Goal: Task Accomplishment & Management: Use online tool/utility

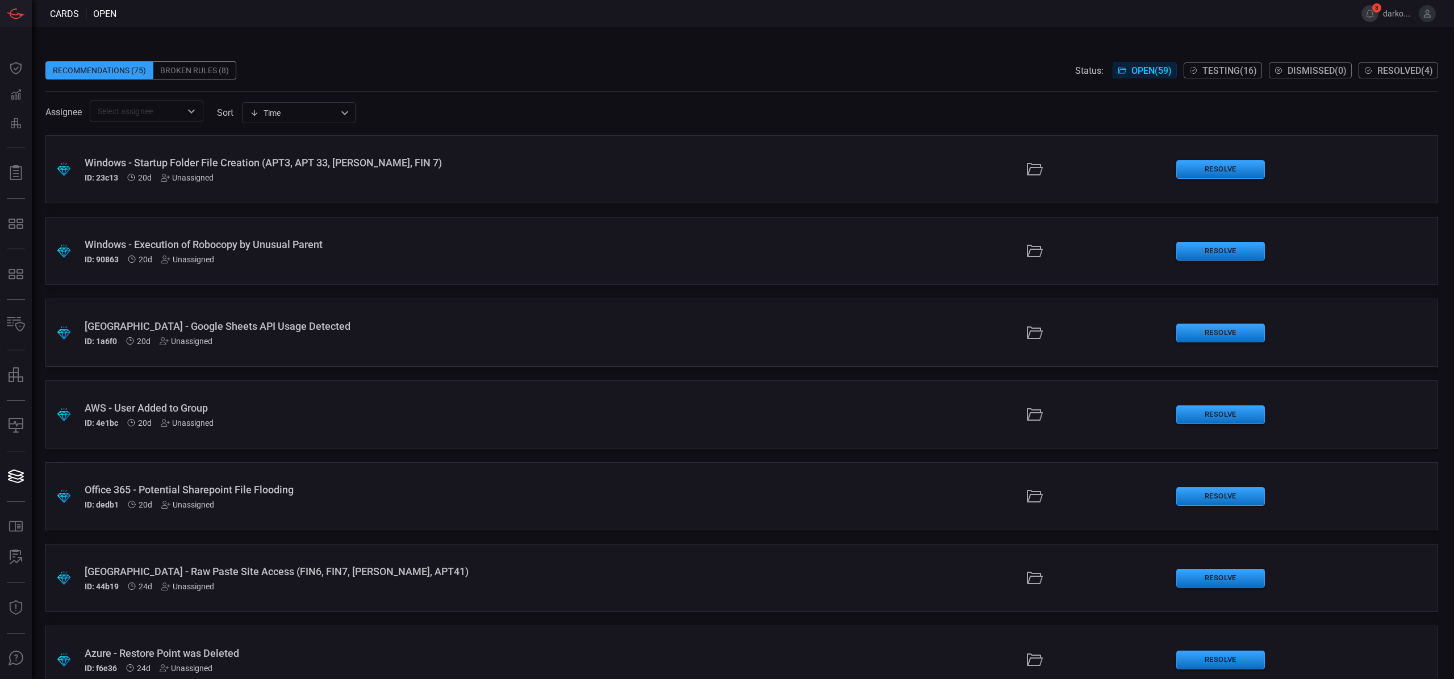
scroll to position [1, 0]
click at [187, 115] on icon "Open" at bounding box center [192, 112] width 14 height 14
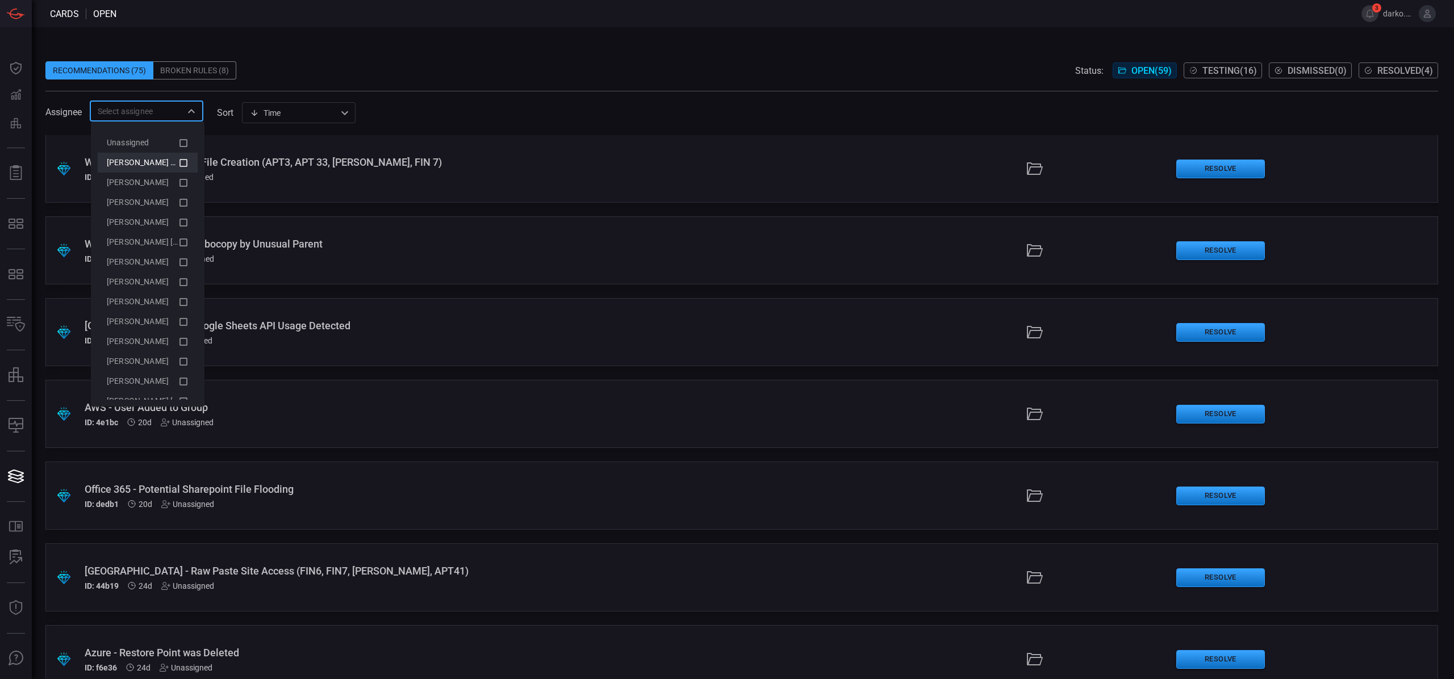
click at [149, 164] on span "[PERSON_NAME] (Myself)" at bounding box center [153, 162] width 93 height 9
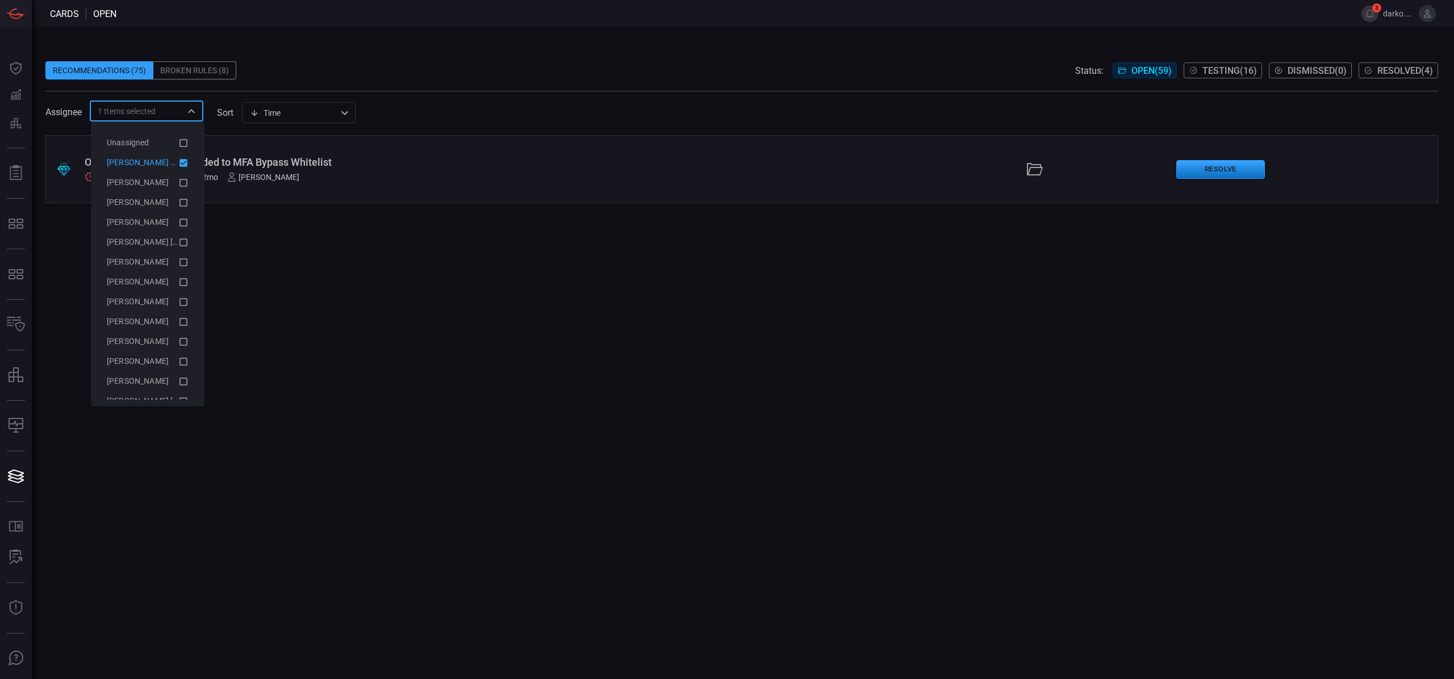
scroll to position [0, 0]
click at [470, 173] on div "Top Priority ID: a2f3d 2mo [PERSON_NAME]" at bounding box center [356, 178] width 543 height 10
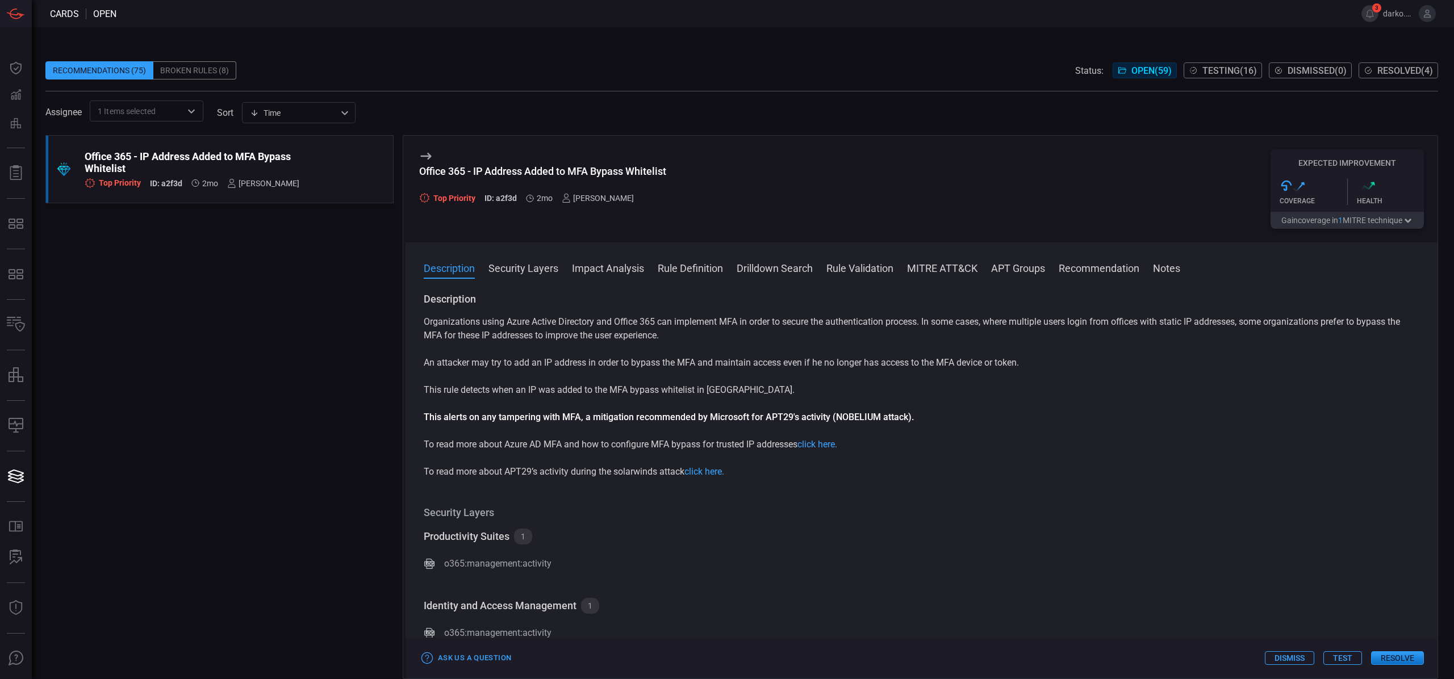
click at [1338, 662] on button "Test" at bounding box center [1343, 659] width 39 height 14
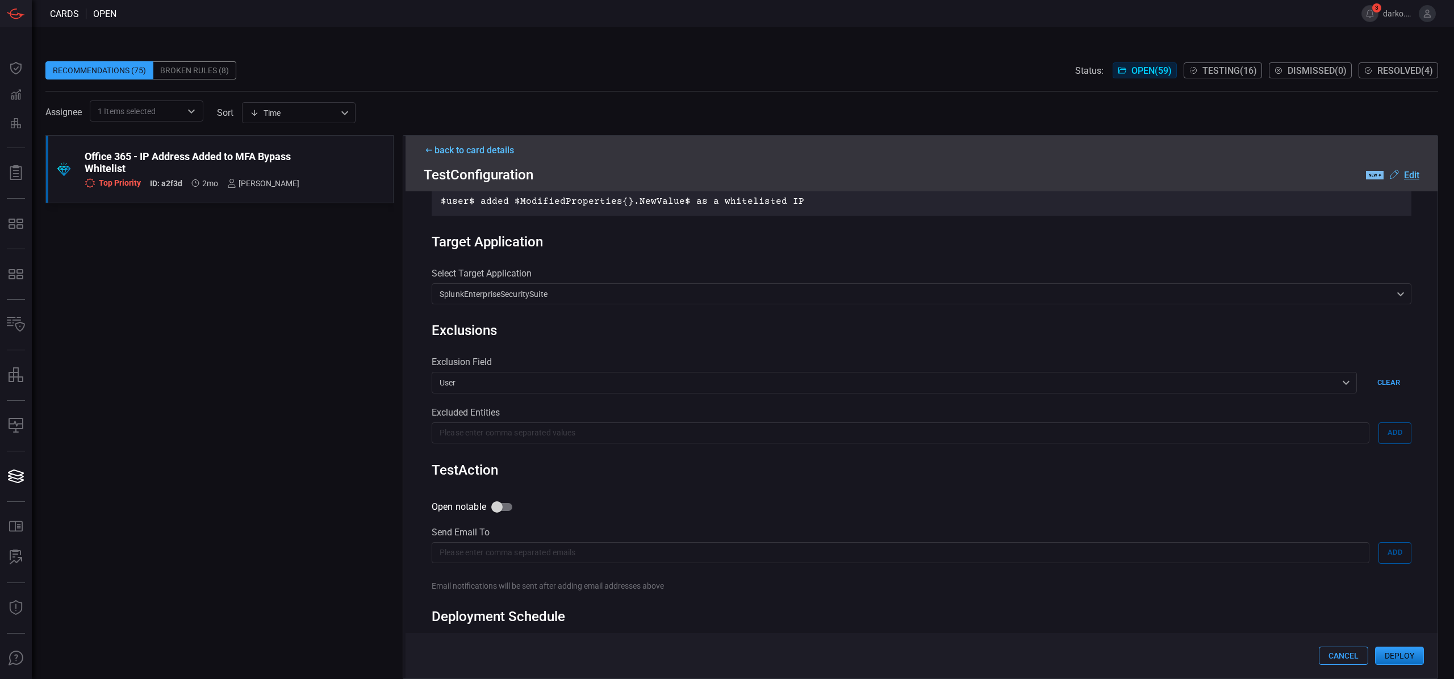
scroll to position [406, 0]
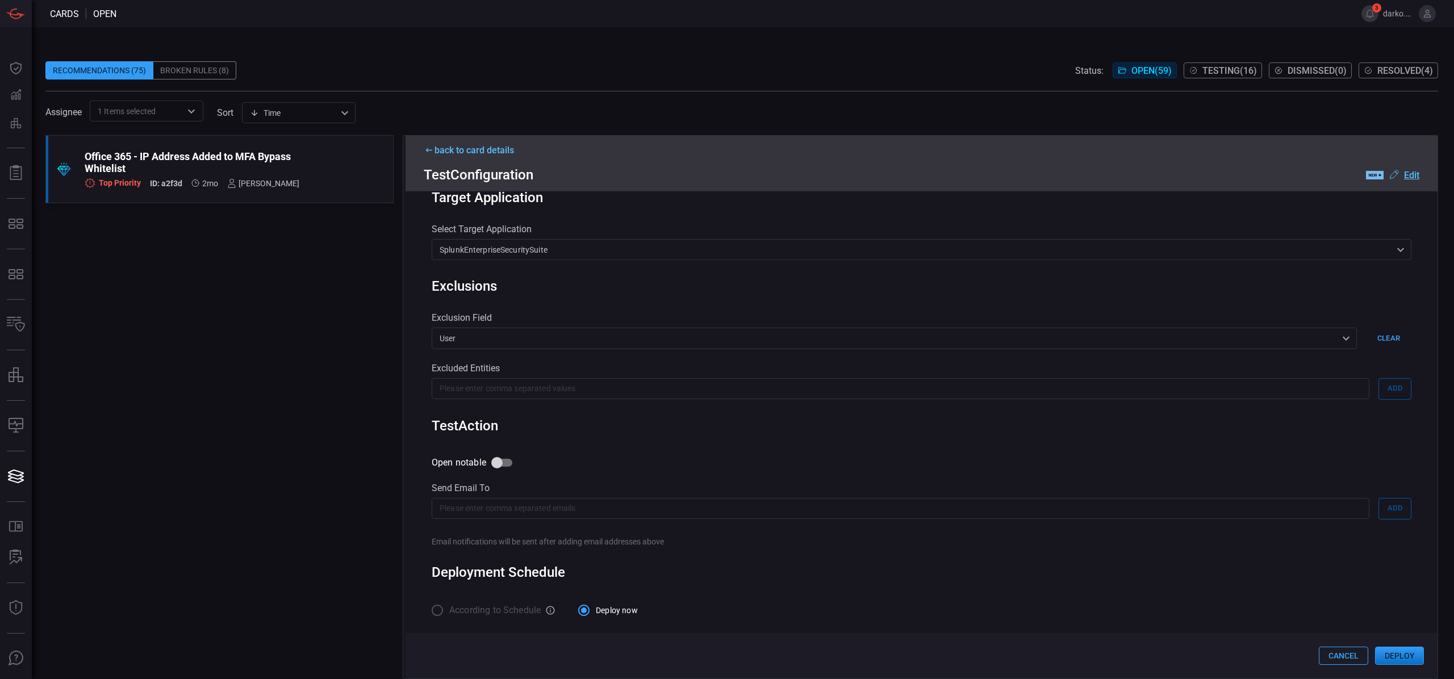
click at [1407, 656] on button "Deploy" at bounding box center [1399, 656] width 49 height 18
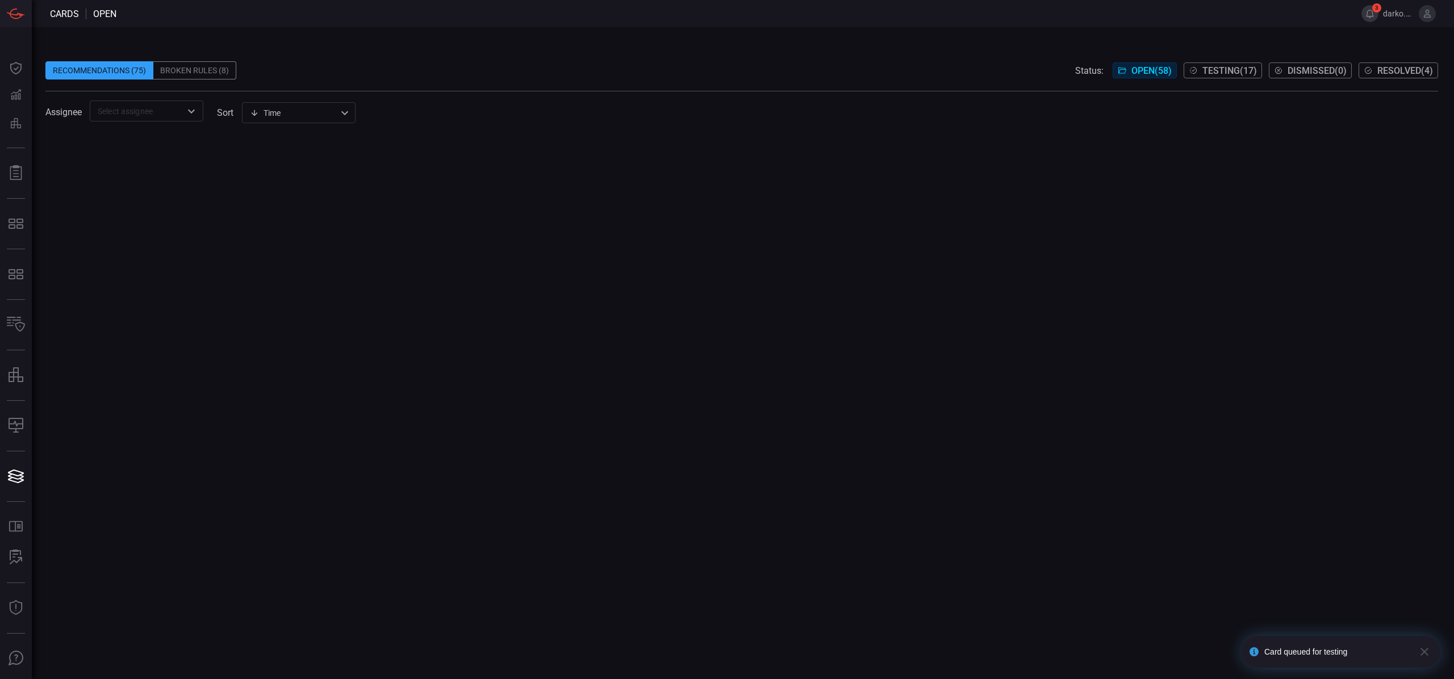
click at [1366, 15] on button "3" at bounding box center [1370, 13] width 17 height 17
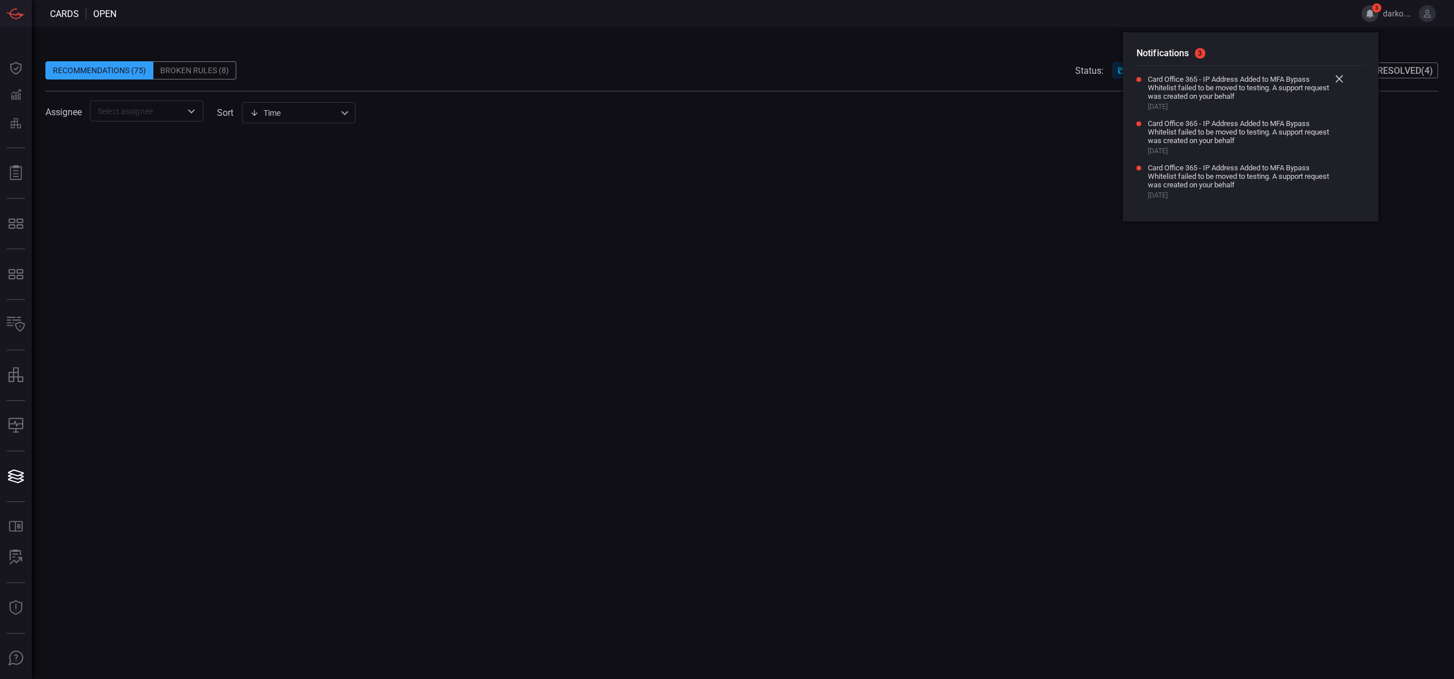
click at [1342, 80] on icon at bounding box center [1339, 78] width 7 height 7
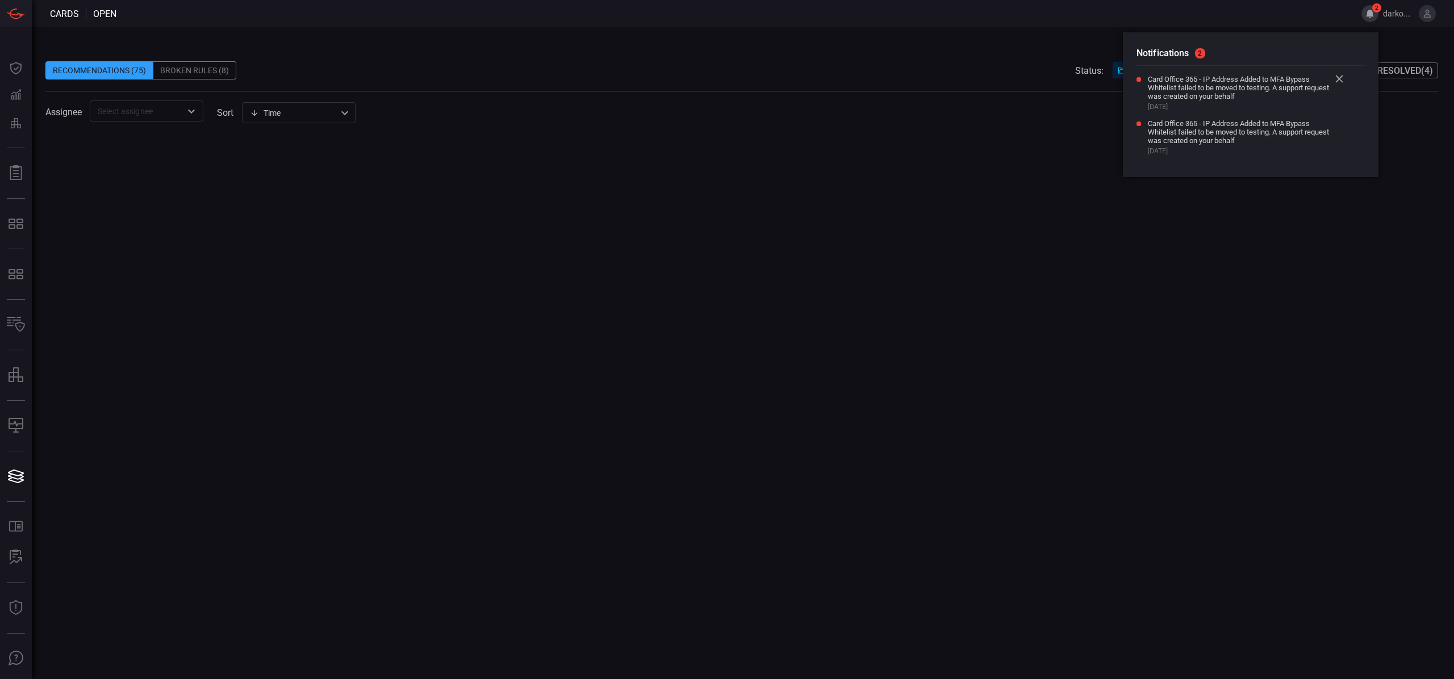
click at [1341, 80] on icon at bounding box center [1340, 79] width 8 height 8
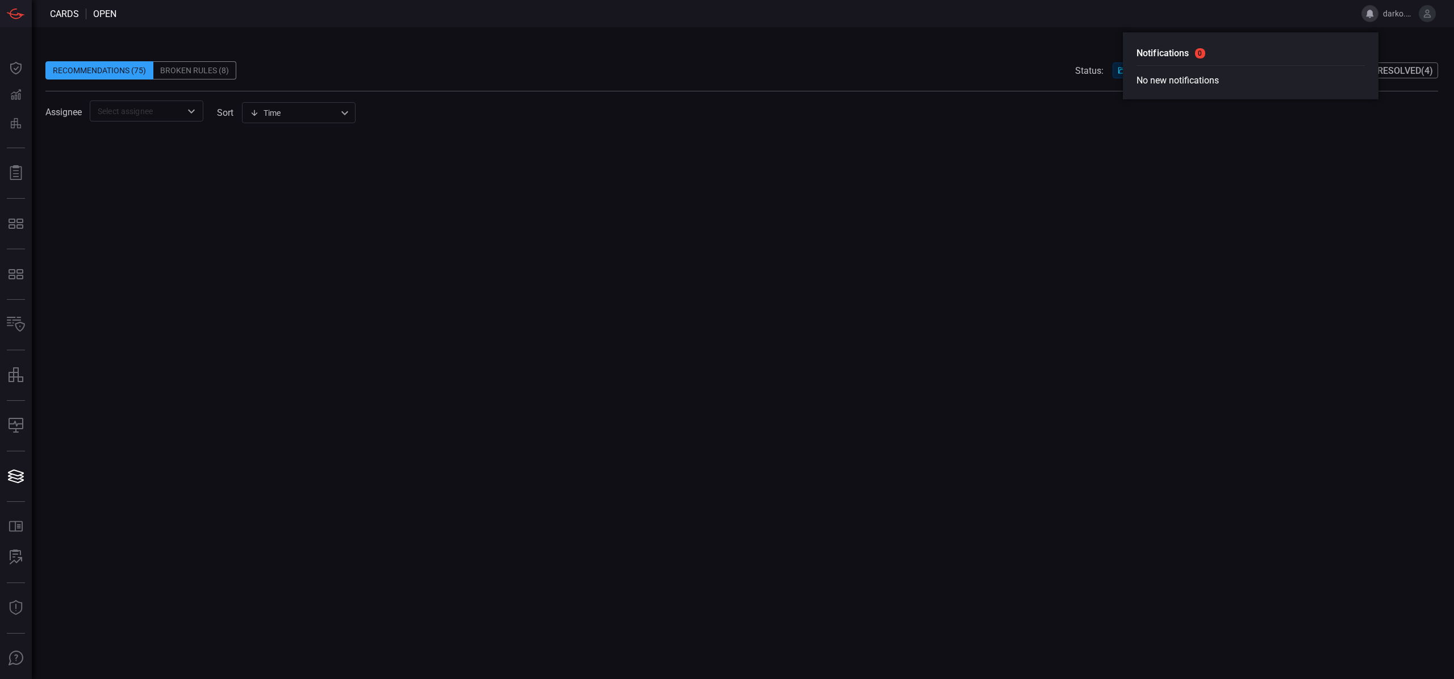
click at [656, 47] on span at bounding box center [741, 52] width 1393 height 17
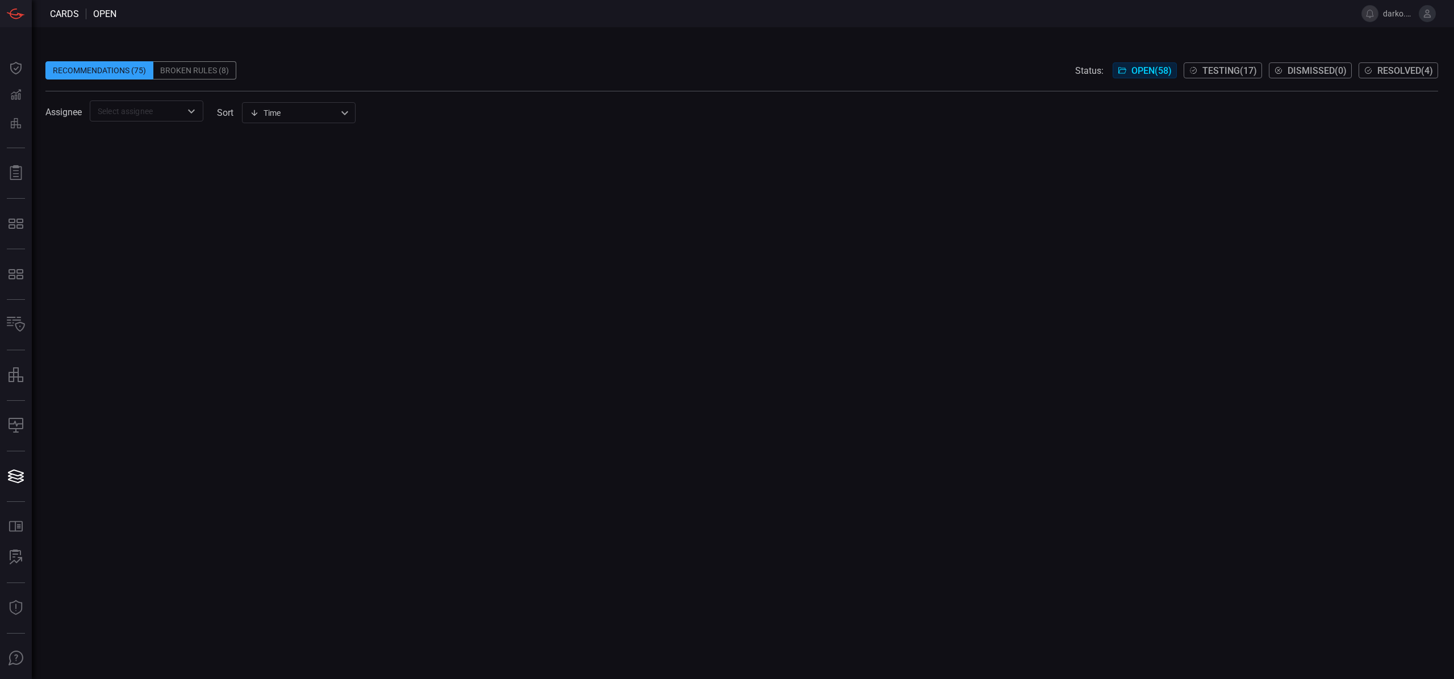
click at [1217, 72] on span "Testing ( 17 )" at bounding box center [1230, 70] width 55 height 11
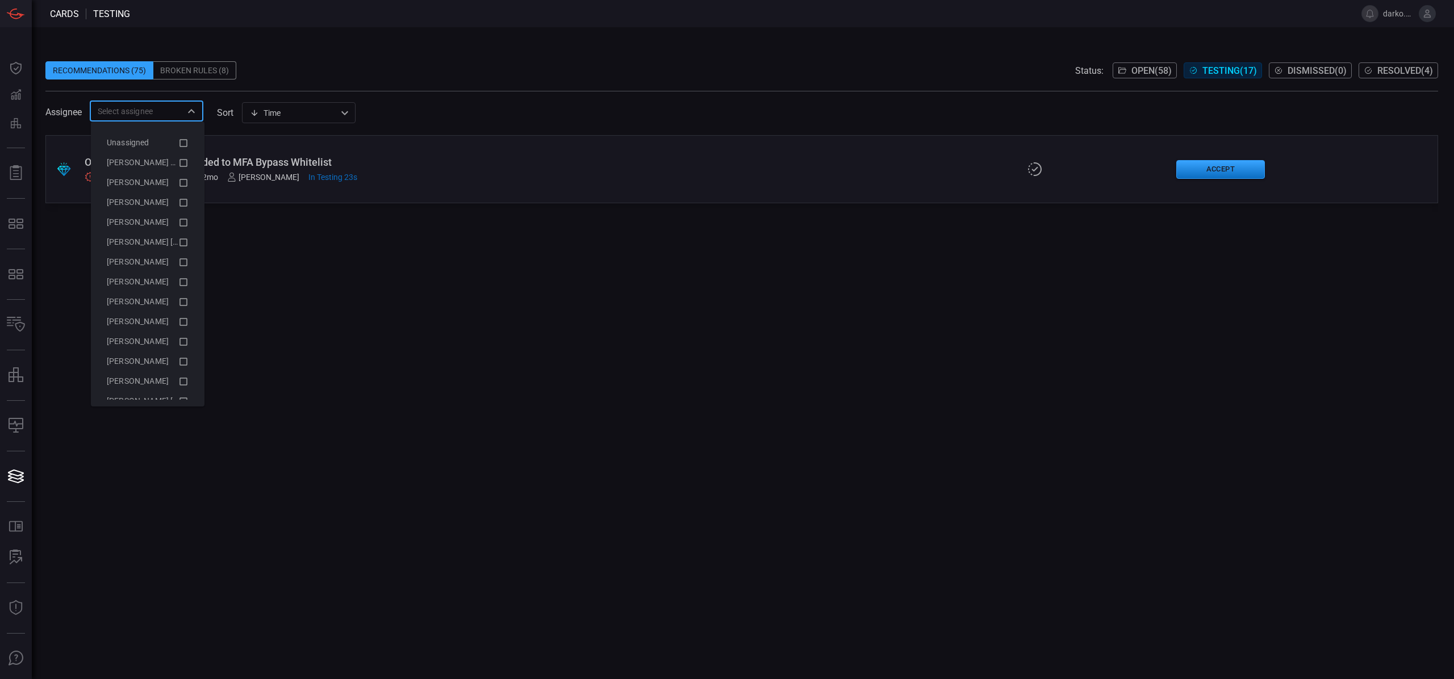
click at [175, 116] on input "text" at bounding box center [137, 111] width 88 height 14
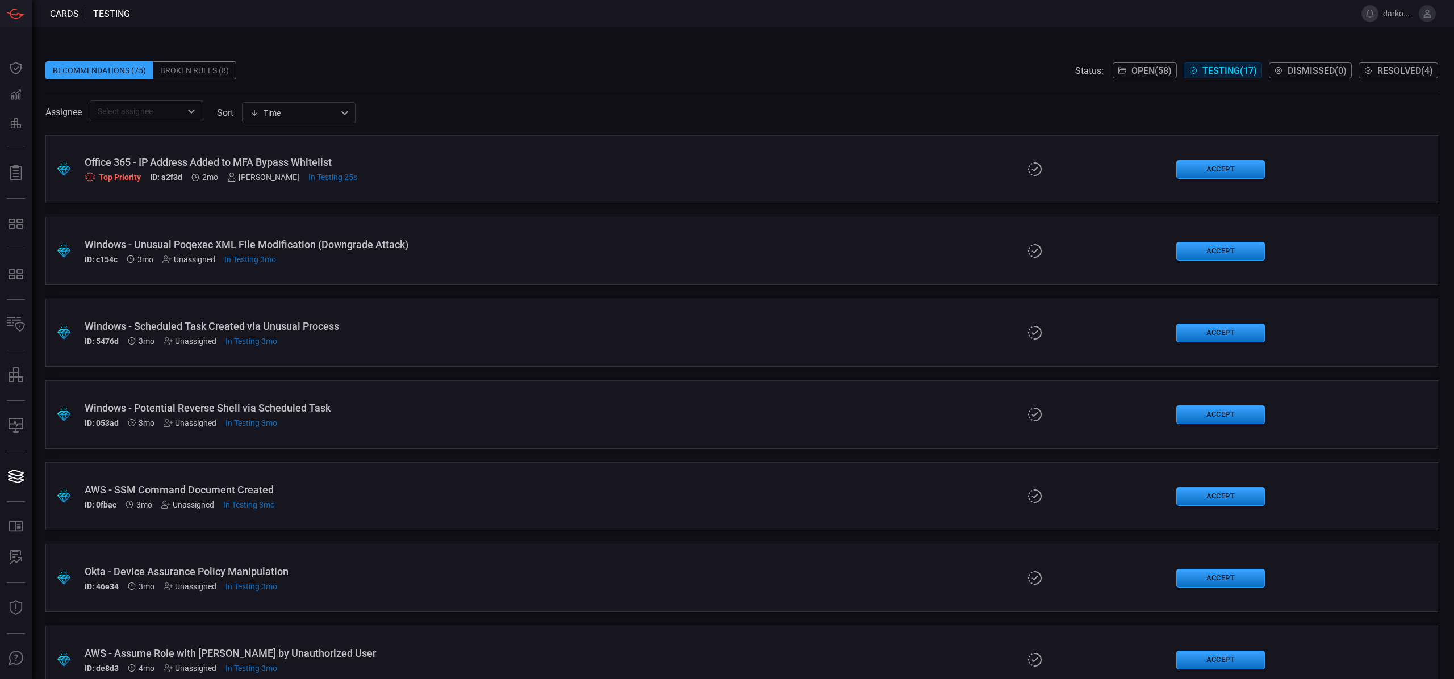
click at [536, 308] on div ".suggested_cards_icon{fill:url(#suggested_cards_icon);} Office 365 - IP Address…" at bounding box center [741, 407] width 1393 height 544
click at [514, 181] on div "Top Priority ID: a2f3d 2mo [PERSON_NAME] In Testing 25s" at bounding box center [356, 178] width 543 height 10
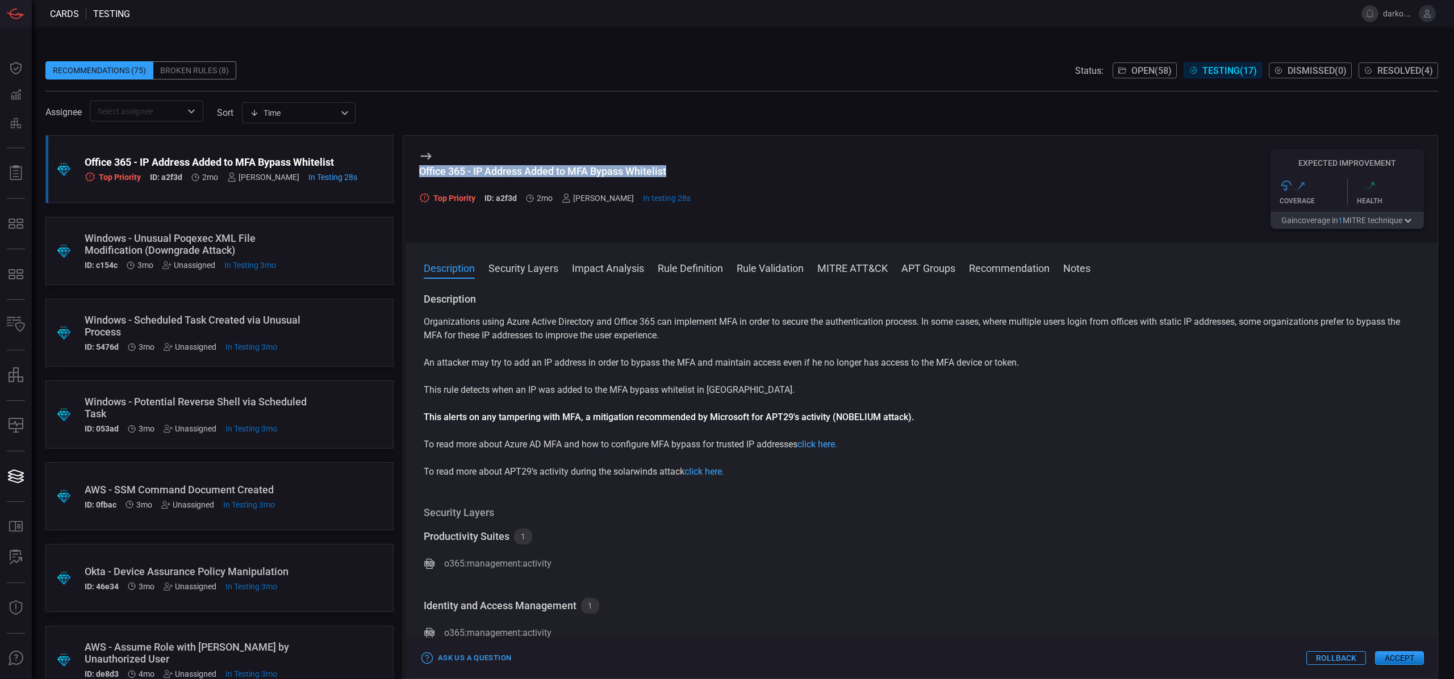
drag, startPoint x: 644, startPoint y: 169, endPoint x: 417, endPoint y: 169, distance: 227.2
click at [417, 169] on div "Office 365 - IP Address Added to MFA Bypass Whitelist Top Priority ID: a2f3d 2m…" at bounding box center [922, 189] width 1032 height 107
copy div "Office 365 - IP Address Added to MFA Bypass Whitelist"
